Goal: Task Accomplishment & Management: Use online tool/utility

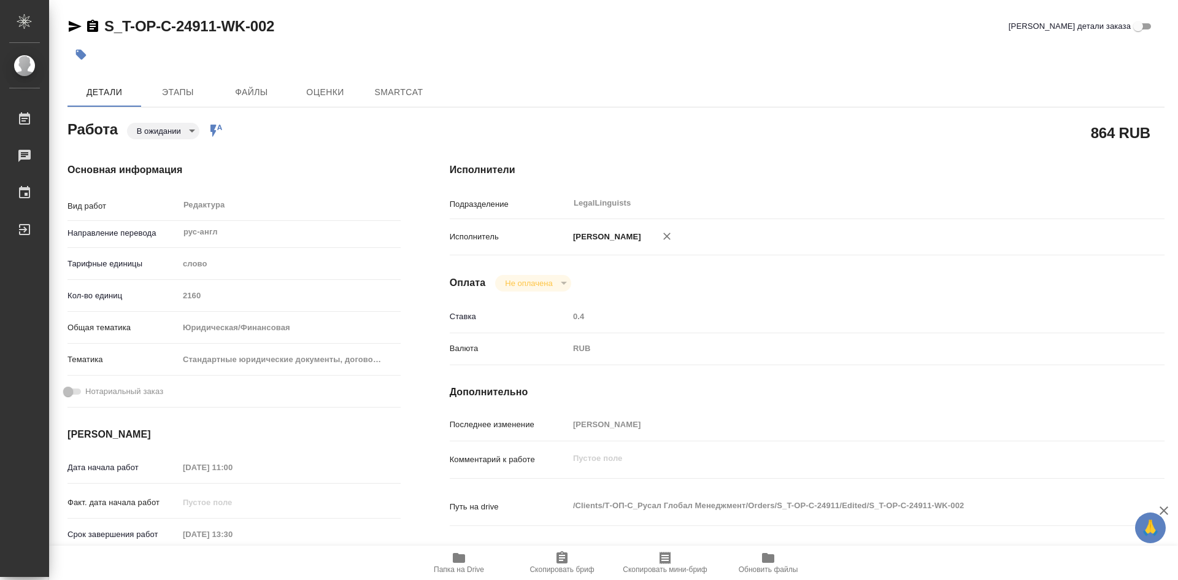
type textarea "x"
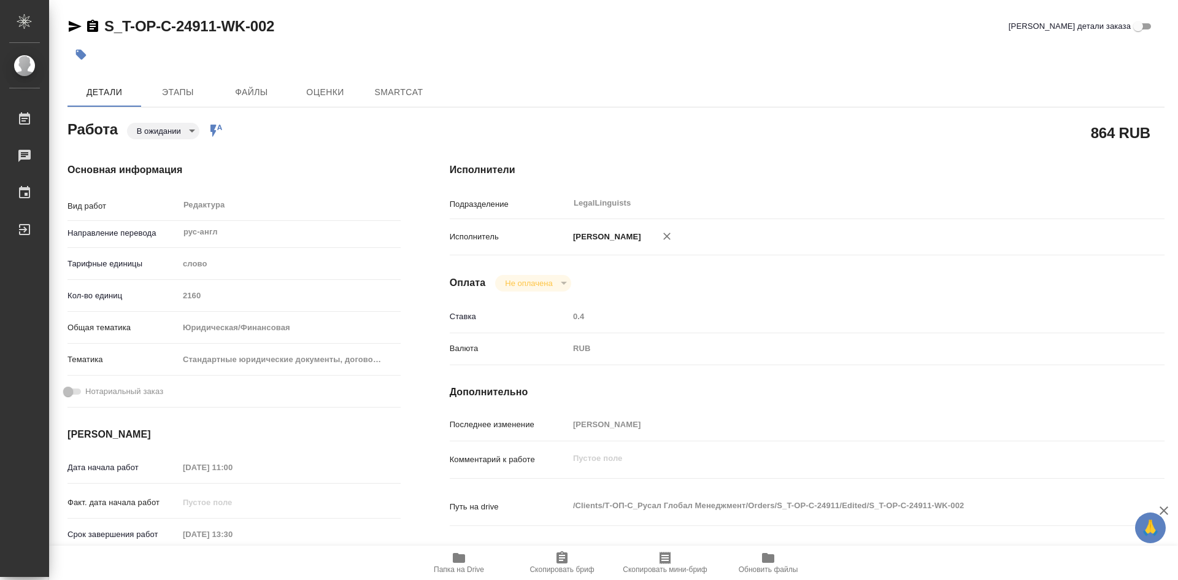
type textarea "x"
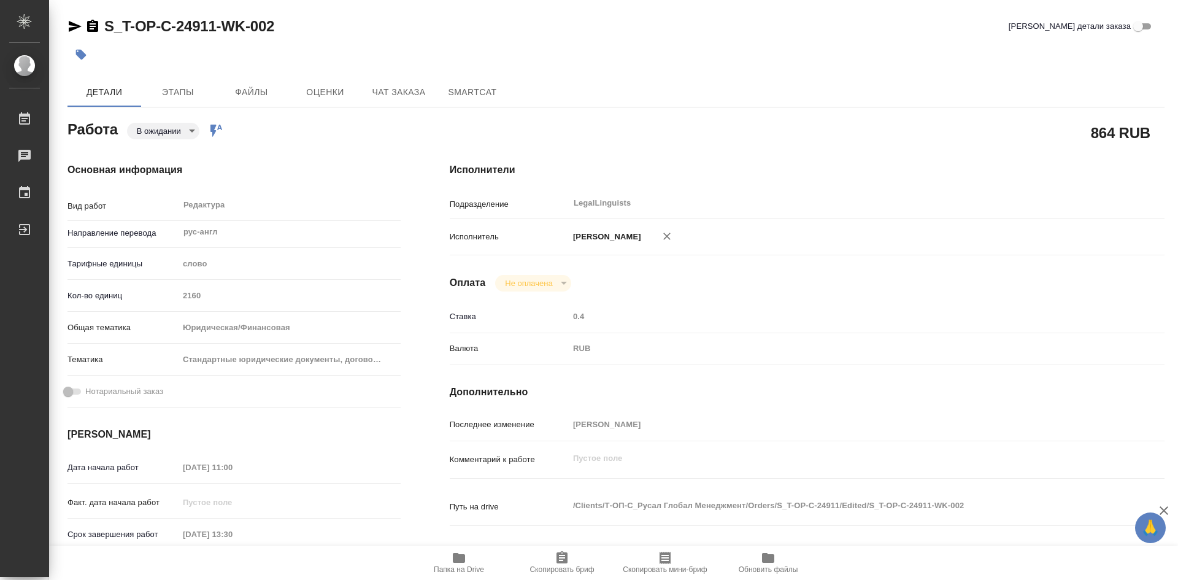
type textarea "x"
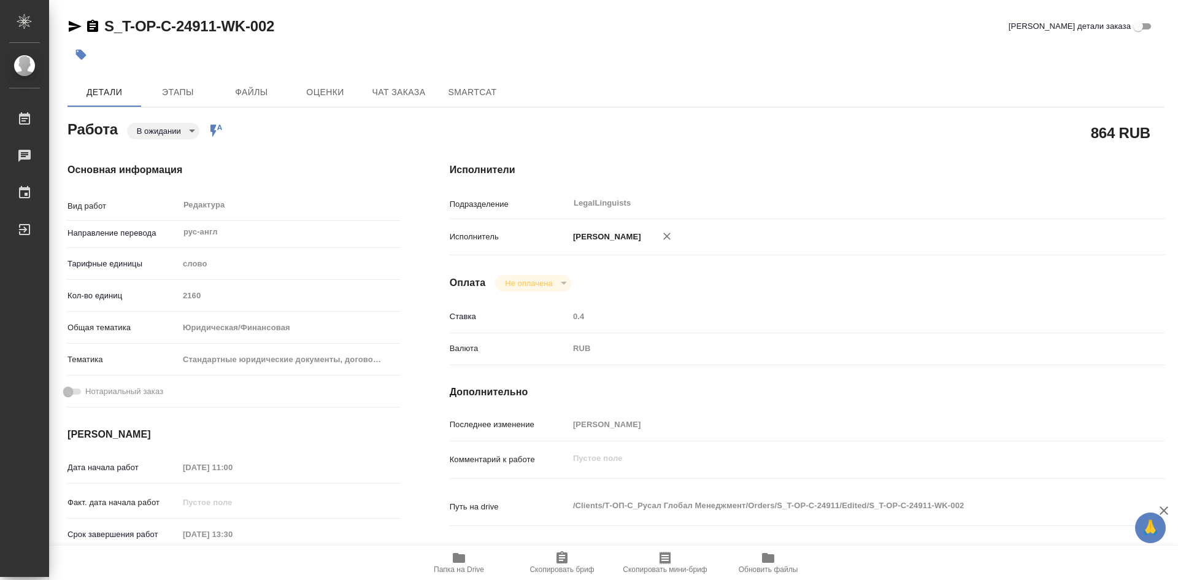
type textarea "x"
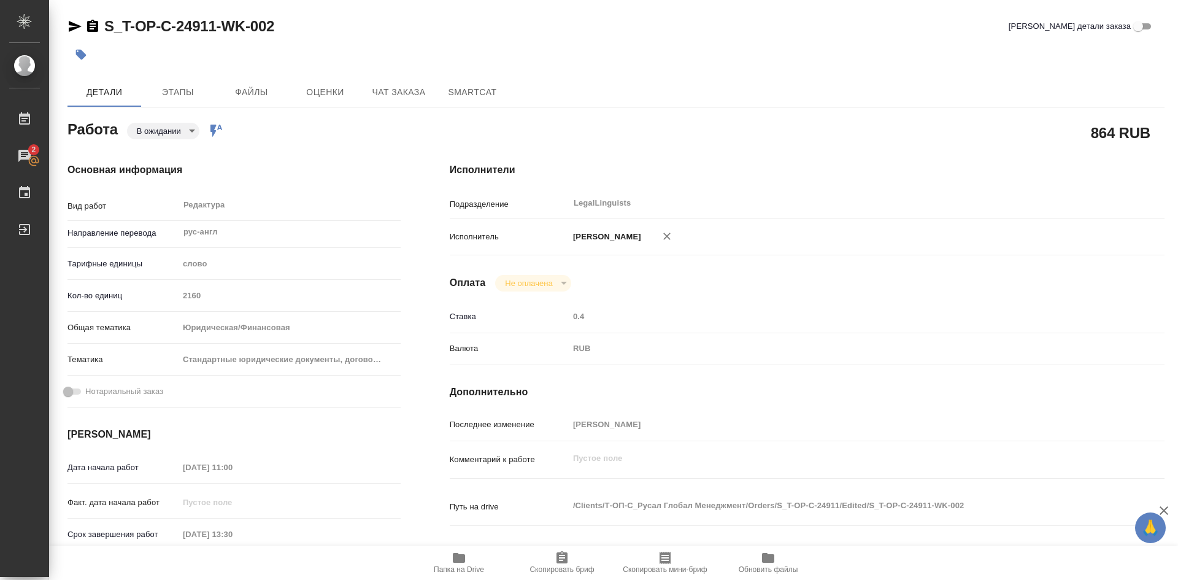
type textarea "x"
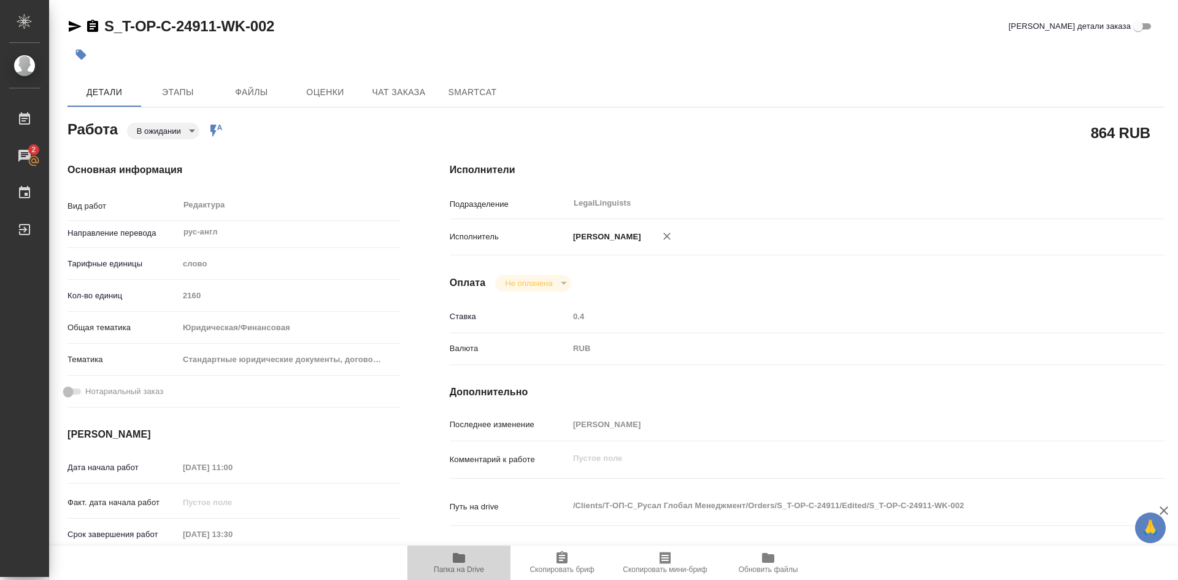
click at [456, 555] on icon "button" at bounding box center [459, 558] width 12 height 10
type textarea "x"
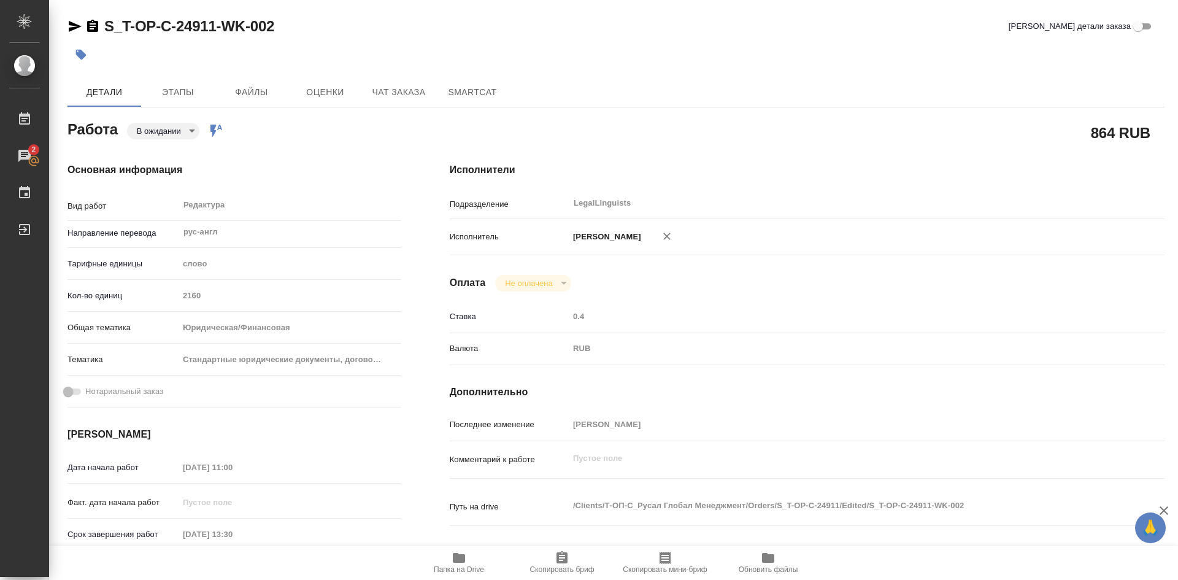
type textarea "x"
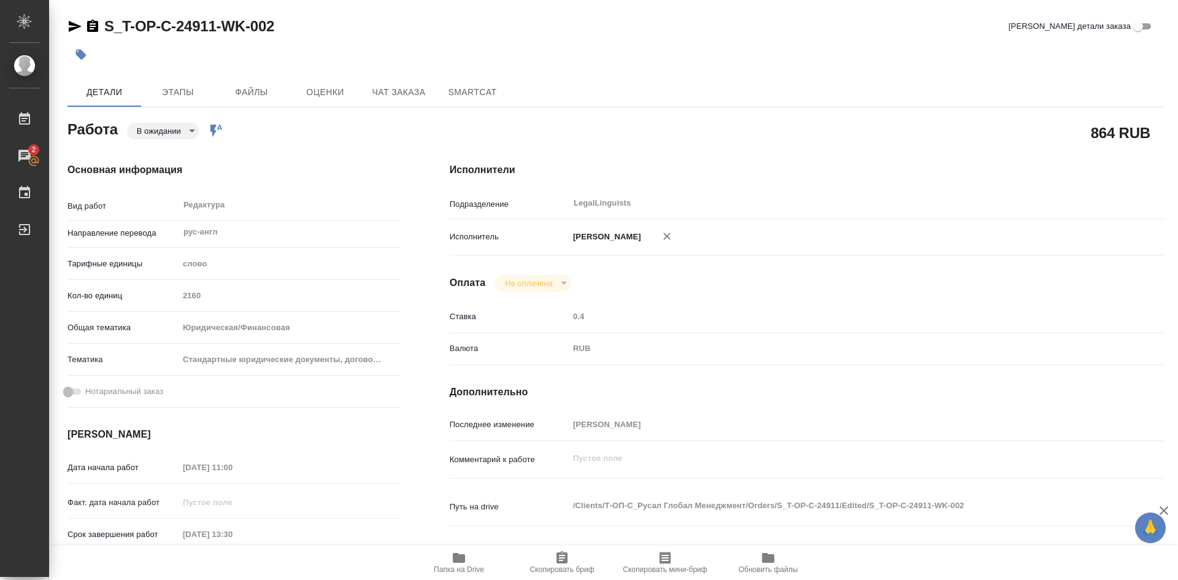
type textarea "x"
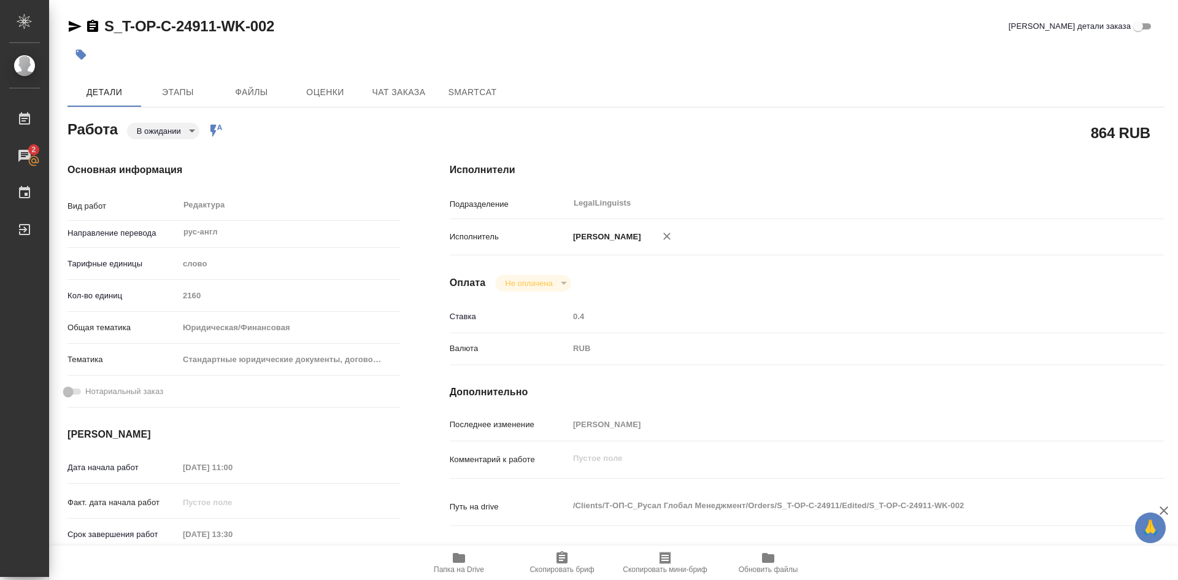
type textarea "x"
